Goal: Task Accomplishment & Management: Manage account settings

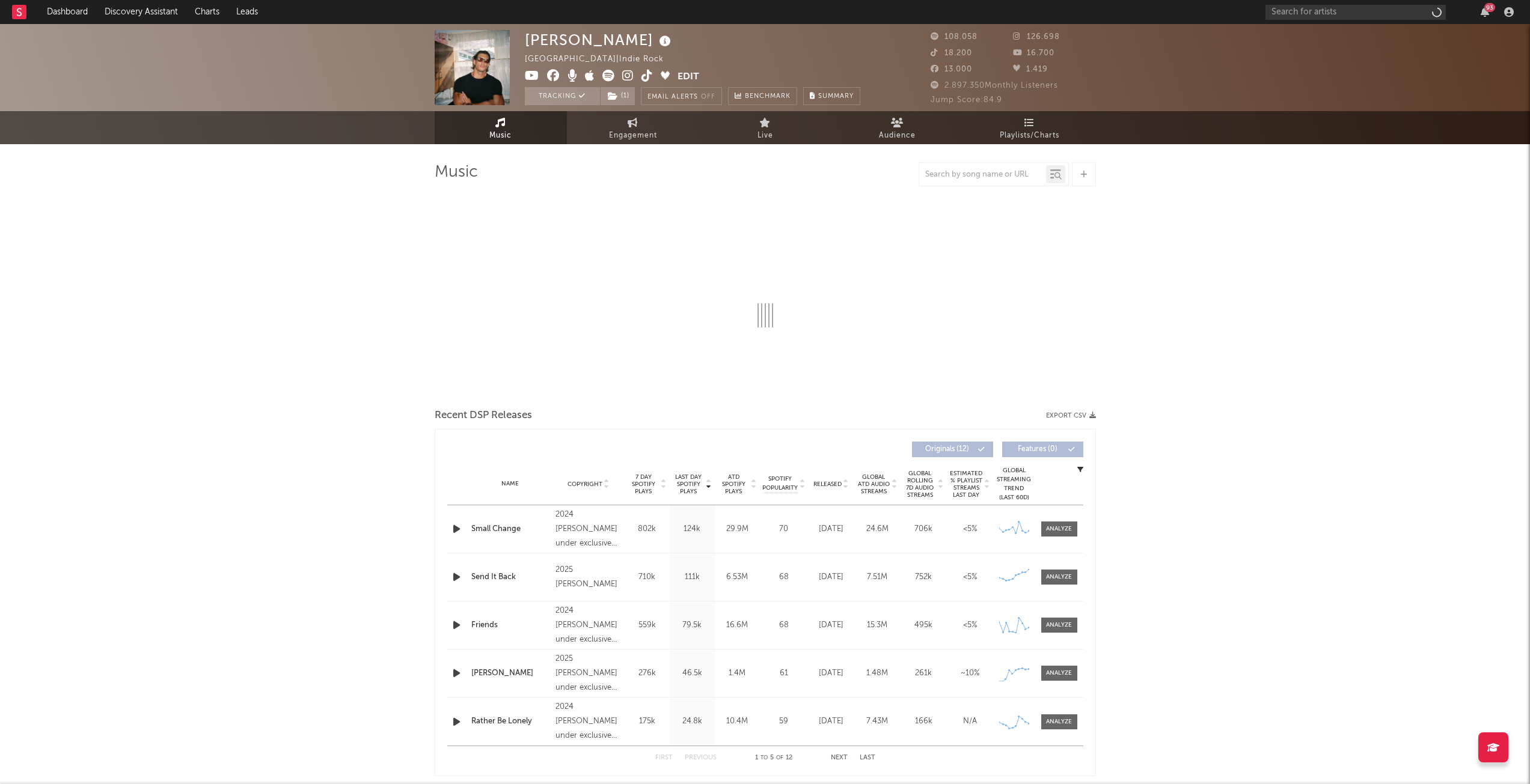
select select "6m"
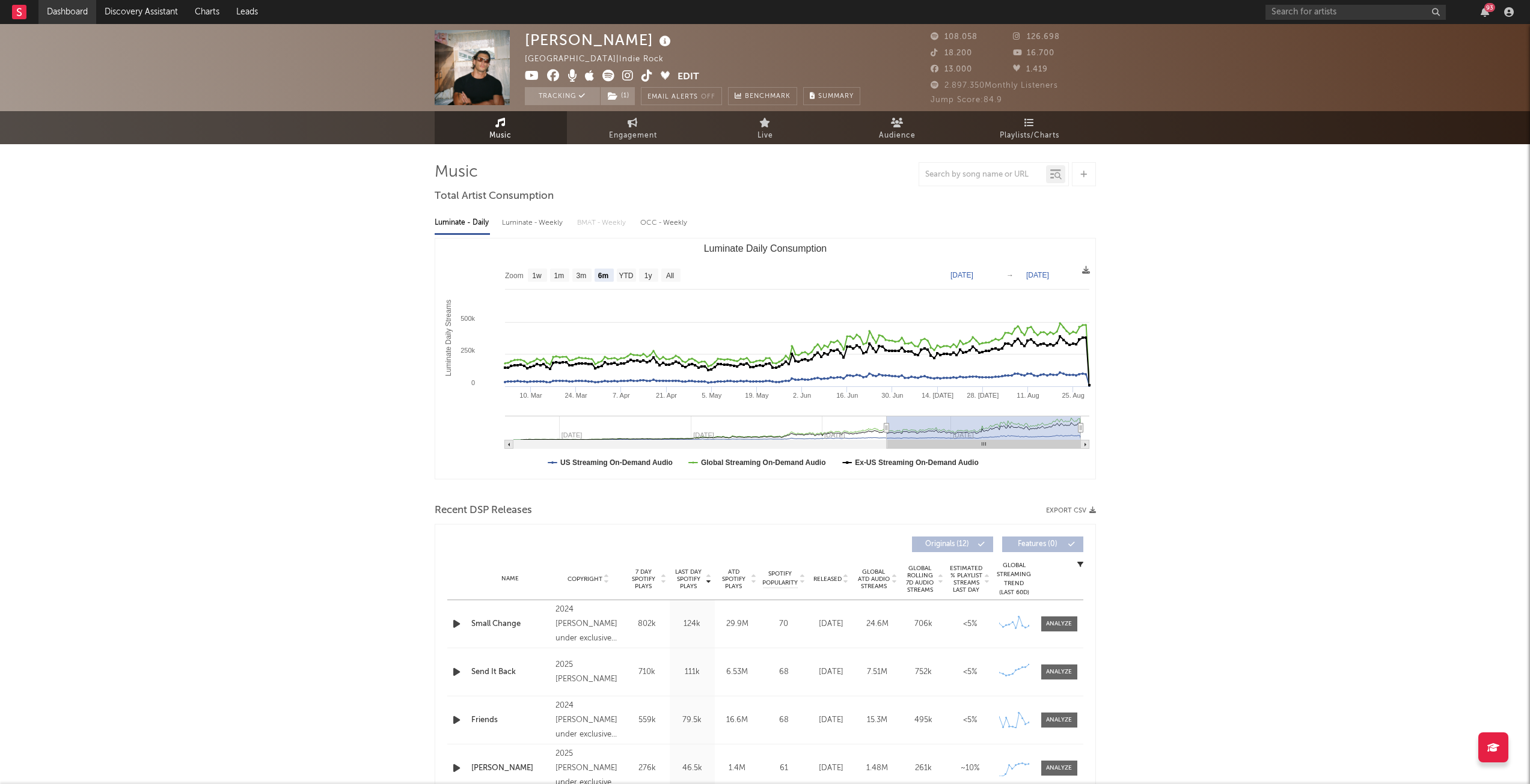
click at [56, 10] on link "Dashboard" at bounding box center [68, 12] width 58 height 24
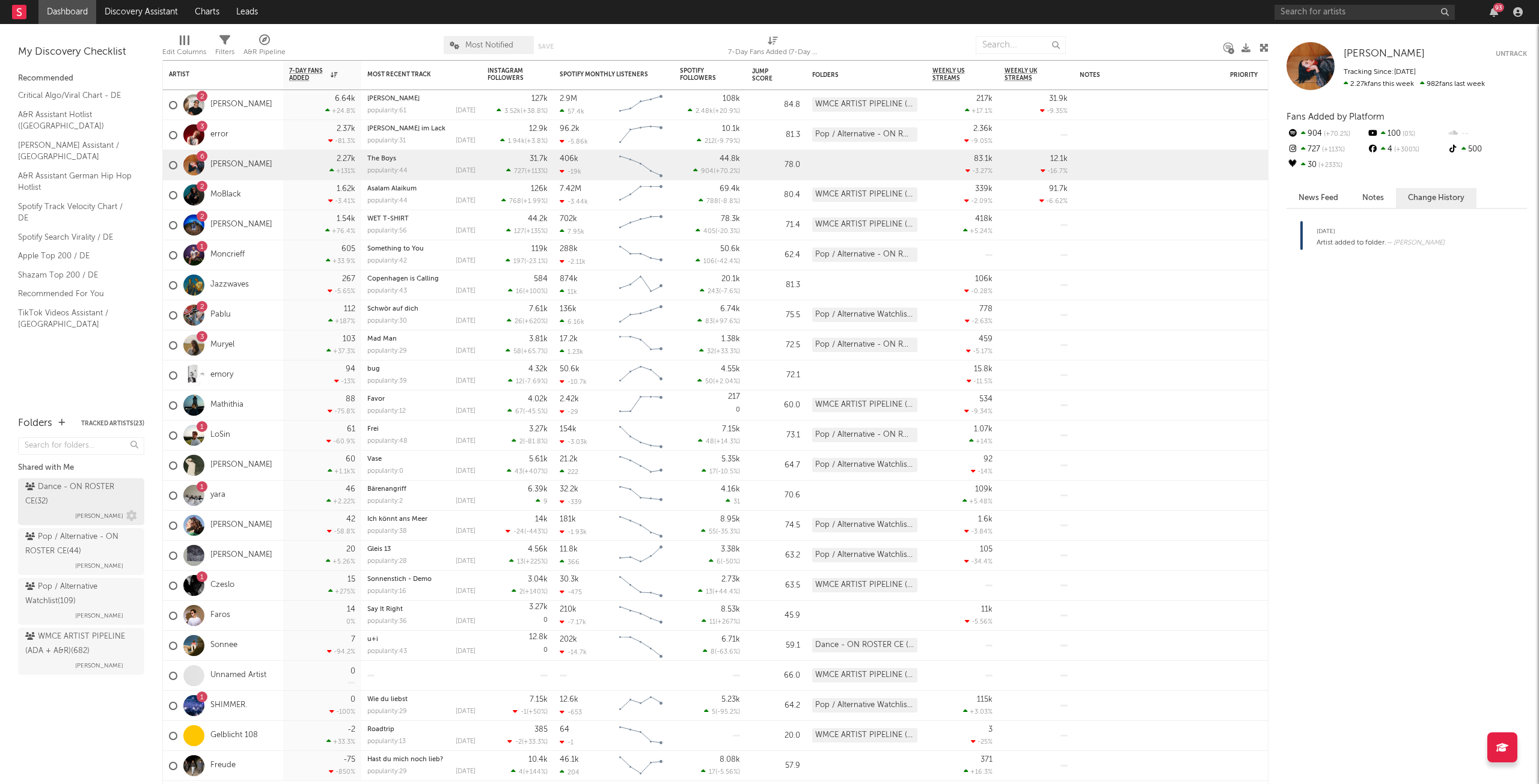
click at [107, 502] on div "Dance - ON ROSTER CE ( 32 )" at bounding box center [79, 494] width 109 height 29
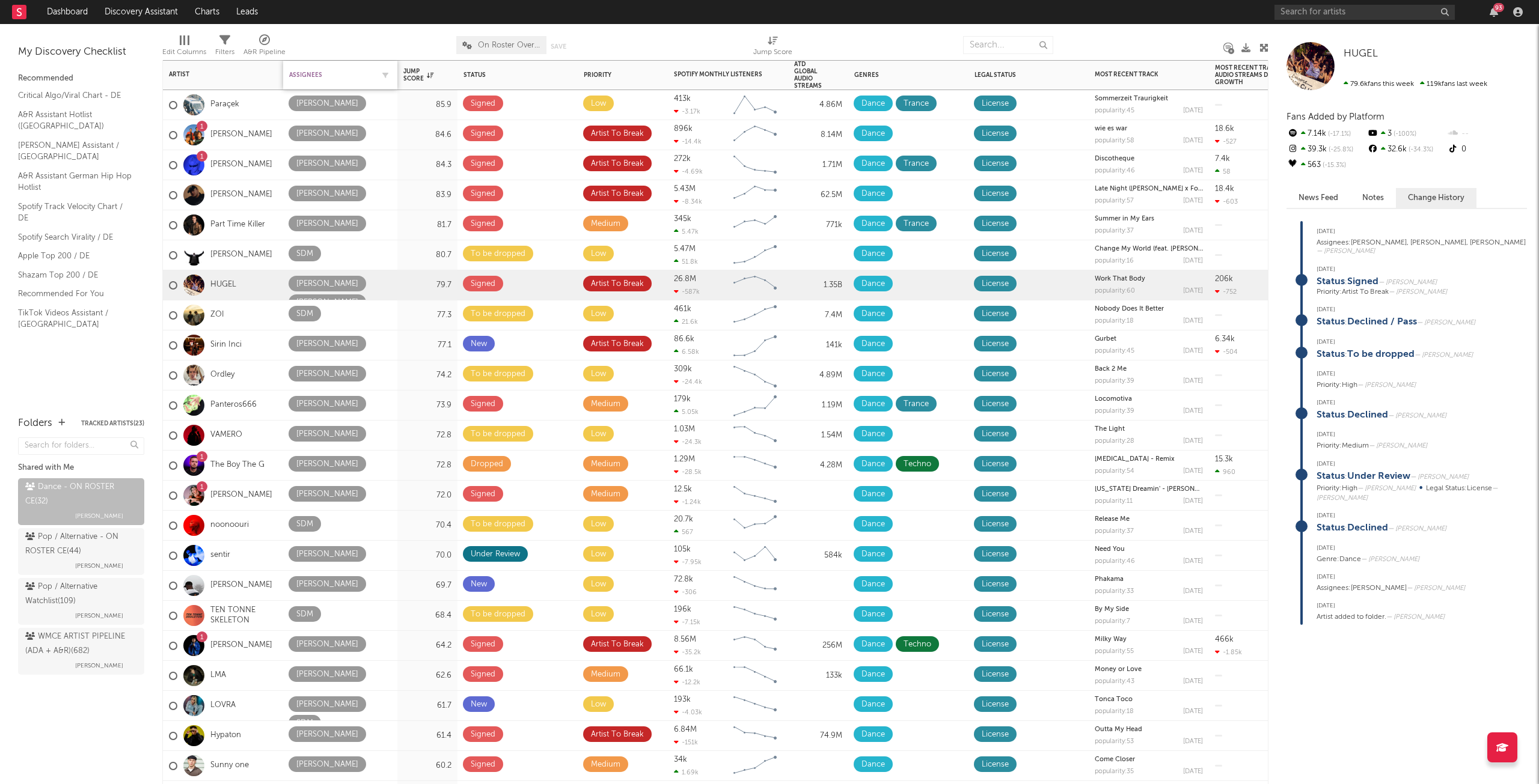
click at [303, 75] on div "Assignees" at bounding box center [331, 75] width 84 height 7
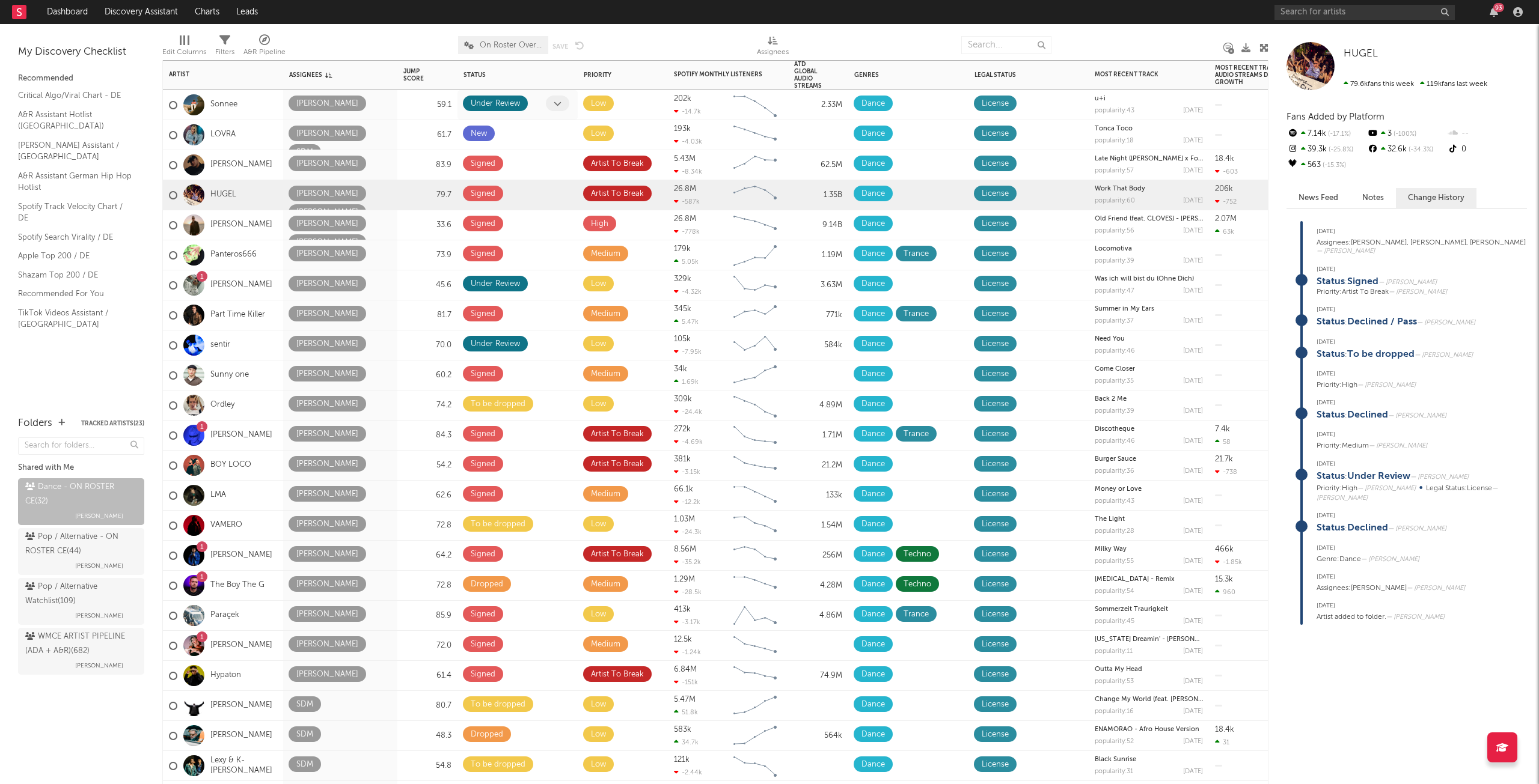
click at [565, 103] on span at bounding box center [558, 103] width 23 height 15
click at [523, 102] on icon "button" at bounding box center [521, 104] width 6 height 8
click at [560, 104] on icon at bounding box center [558, 104] width 8 height 8
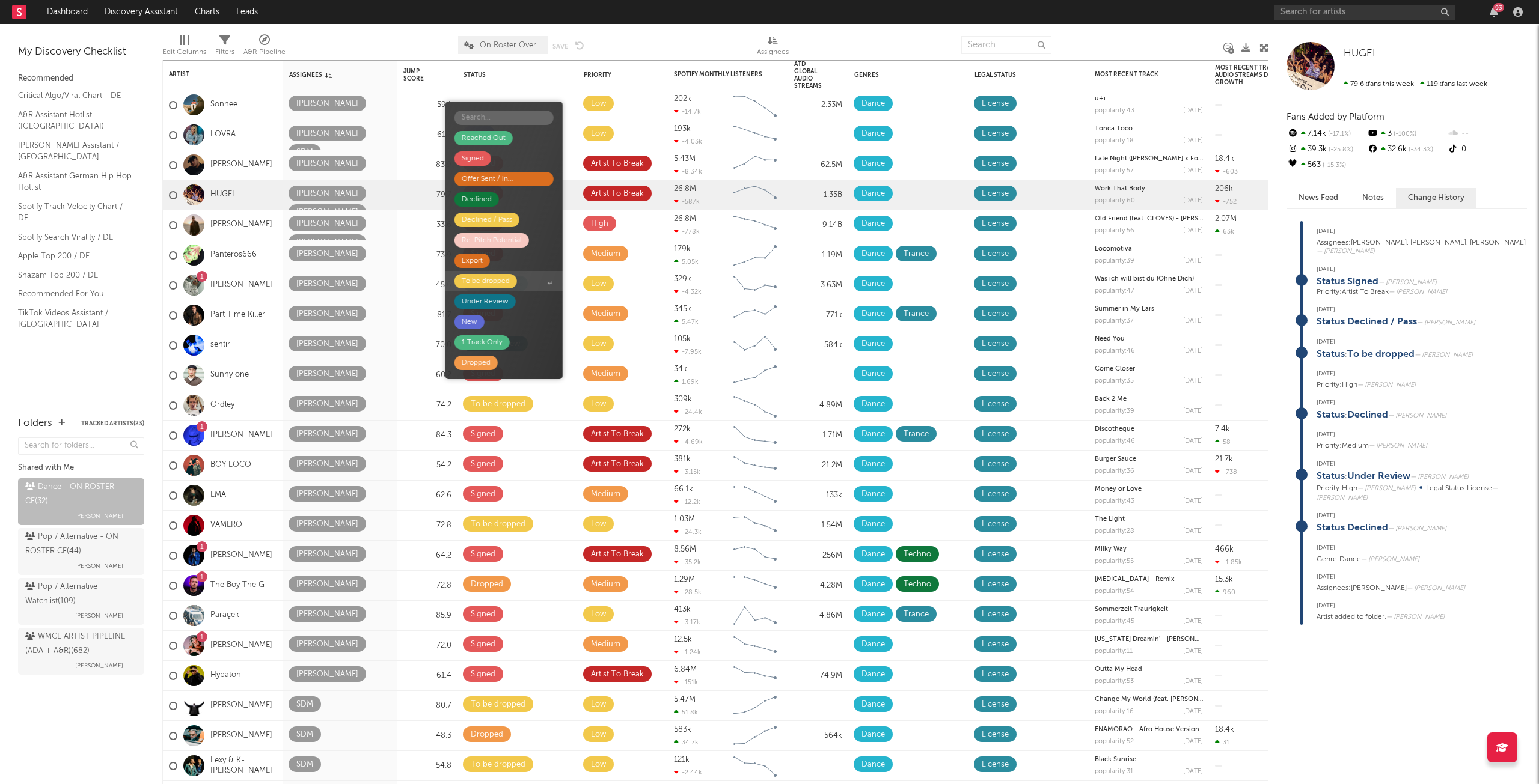
click at [524, 286] on span "To be dropped" at bounding box center [504, 281] width 117 height 21
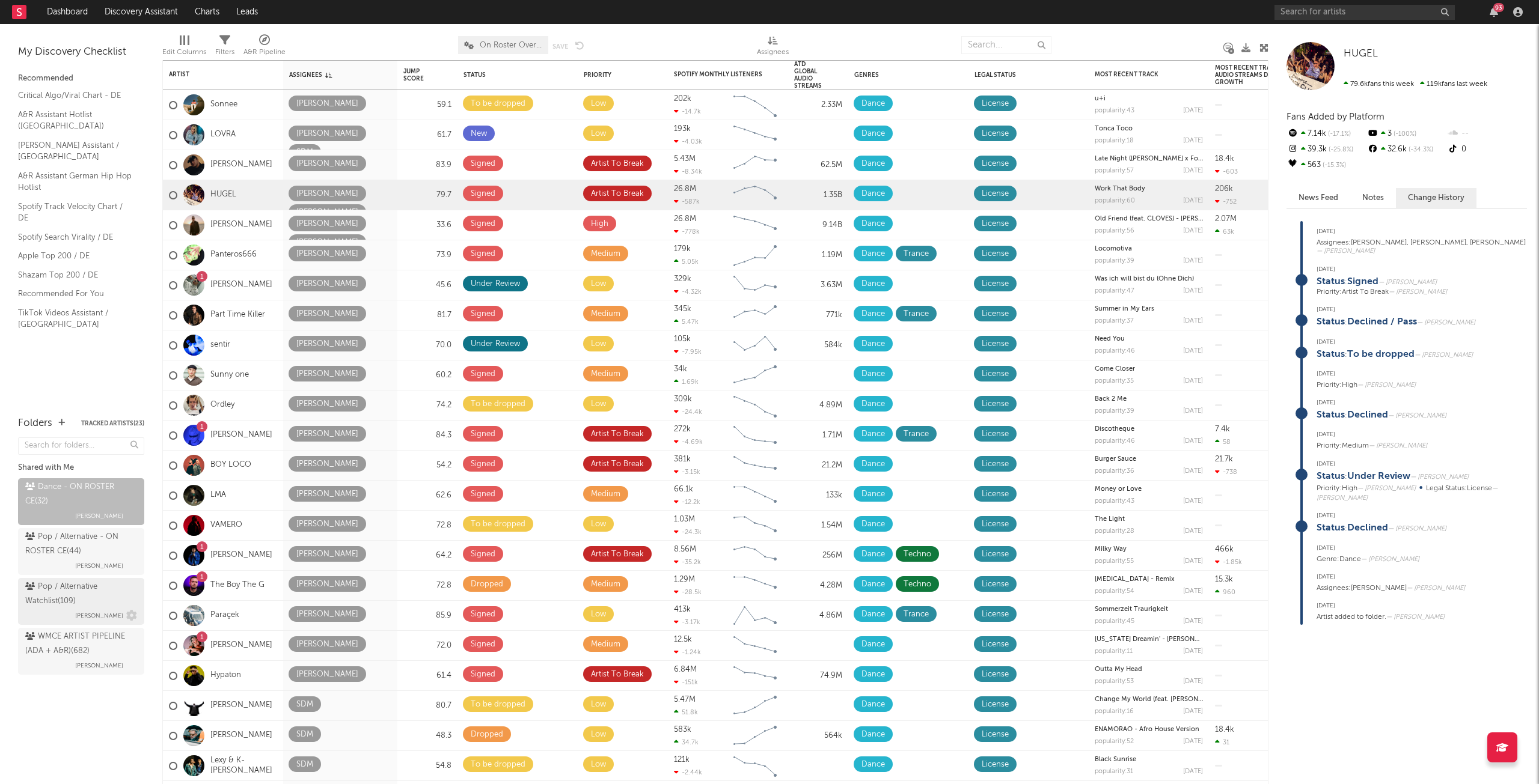
click at [102, 593] on div "Pop / Alternative Watchlist ( 109 )" at bounding box center [79, 594] width 109 height 29
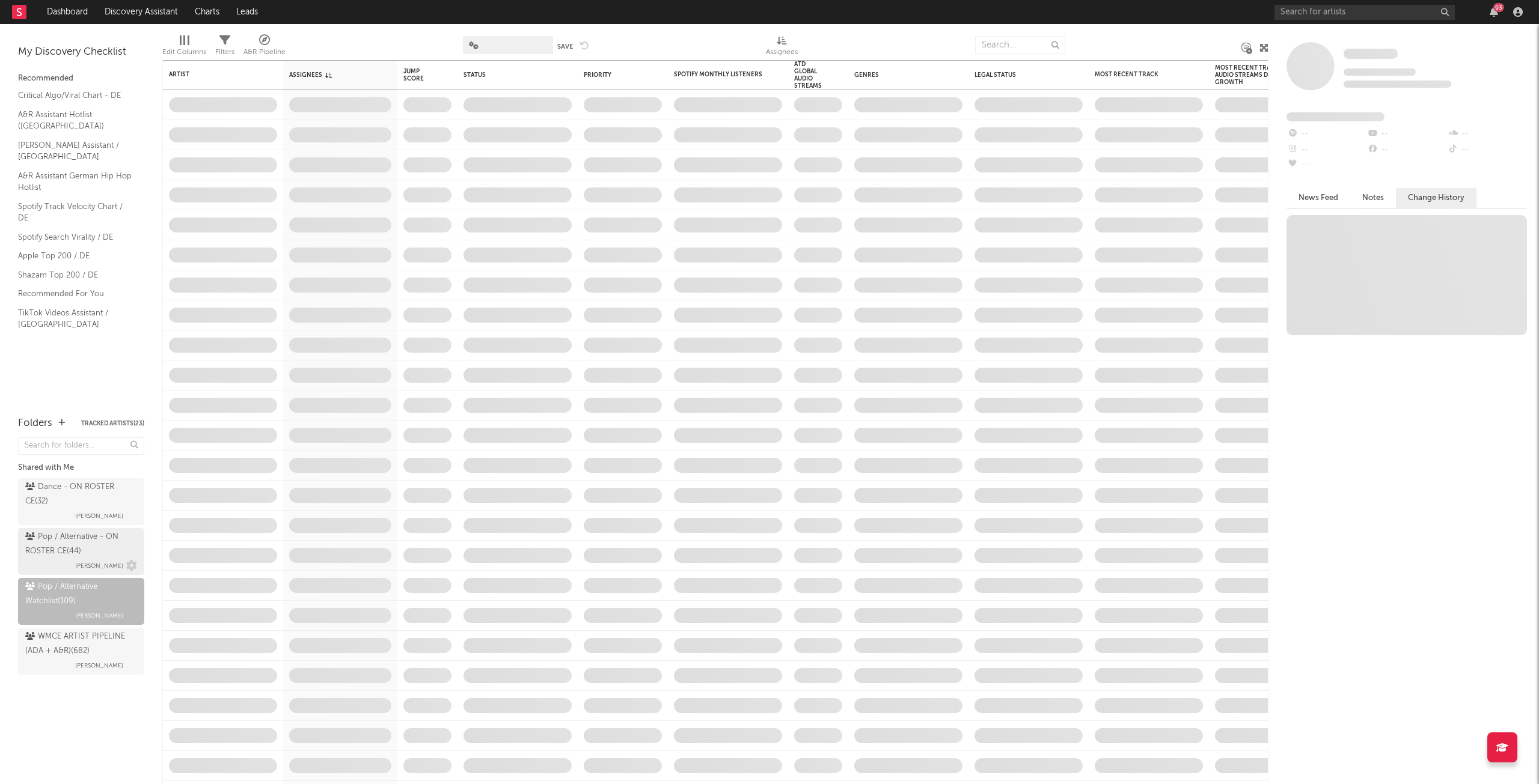
click at [115, 543] on div "Pop / Alternative - ON ROSTER CE ( 44 )" at bounding box center [79, 544] width 109 height 29
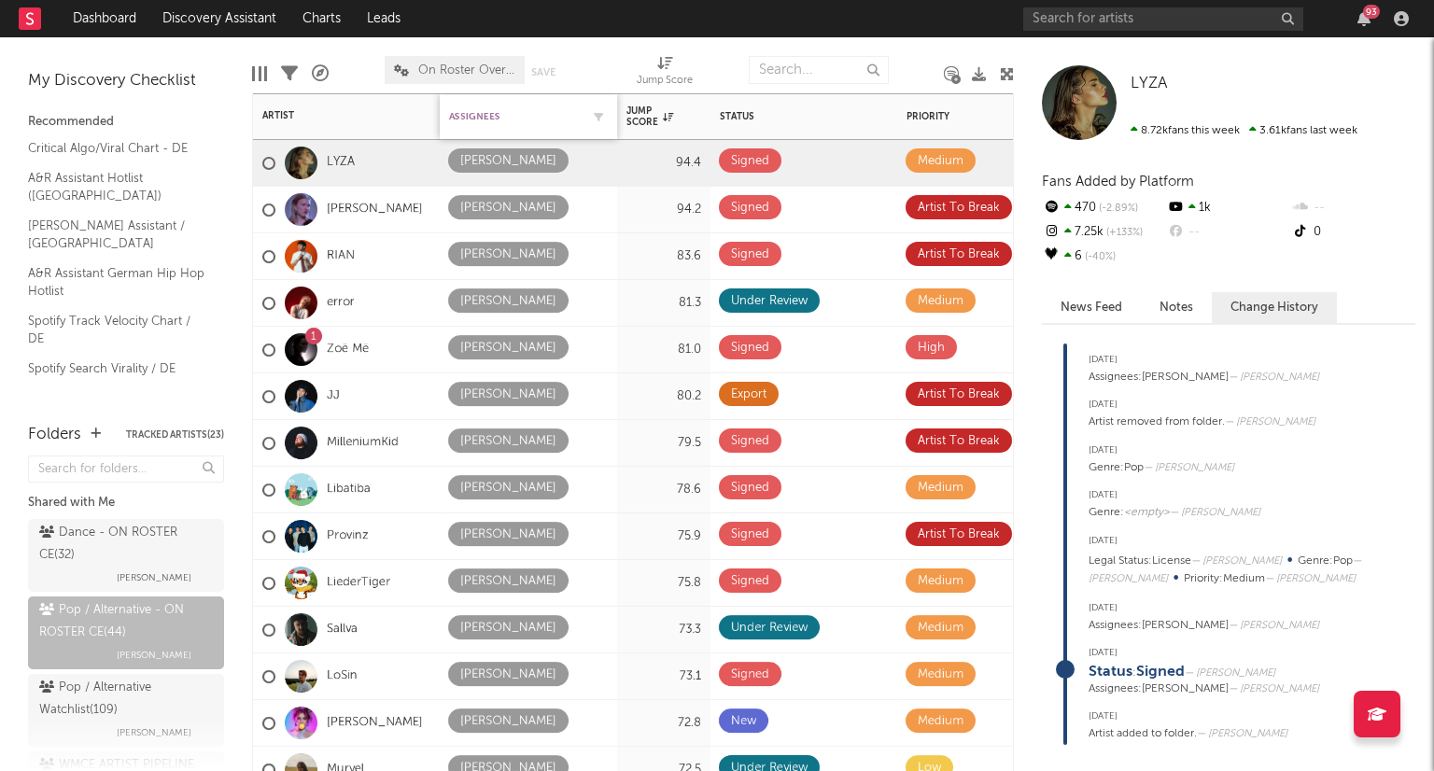
click at [464, 114] on div "Assignees" at bounding box center [514, 116] width 131 height 11
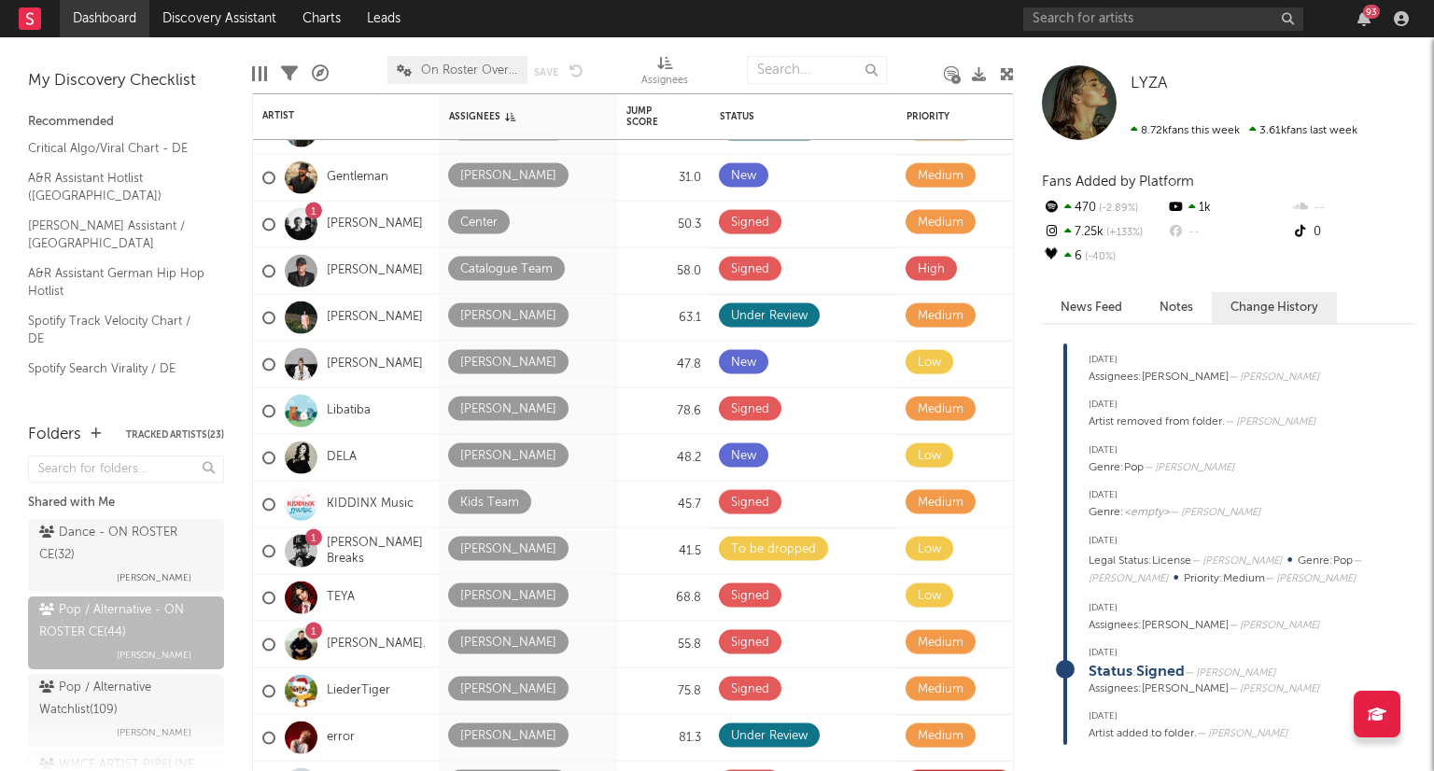
click at [123, 32] on link "Dashboard" at bounding box center [105, 18] width 90 height 37
